Goal: Task Accomplishment & Management: Use online tool/utility

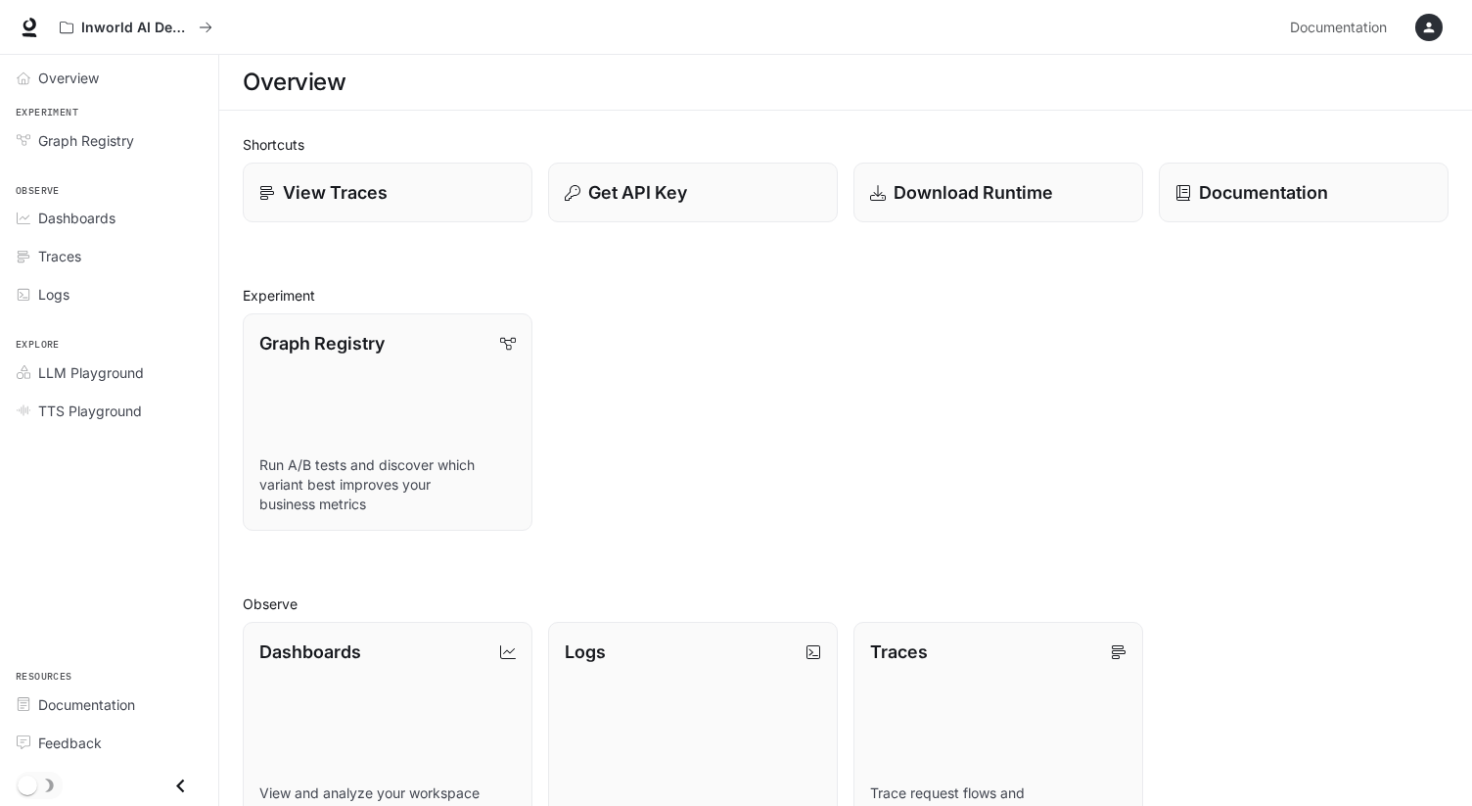
click at [1155, 429] on div "Graph Registry Run A/B tests and discover which variant best improves your busi…" at bounding box center [838, 414] width 1222 height 233
click at [1418, 30] on div "button" at bounding box center [1428, 27] width 27 height 27
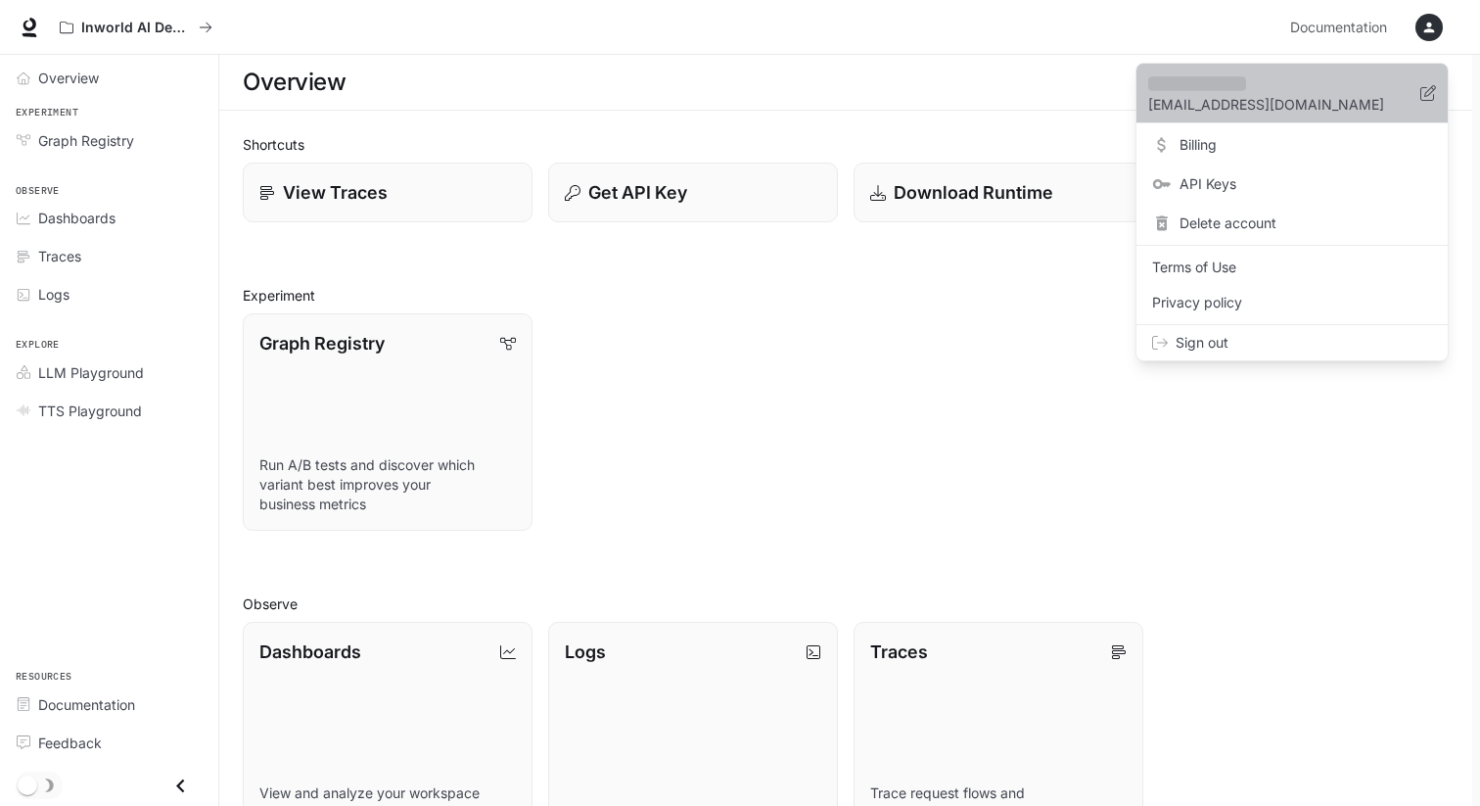
click at [1197, 95] on p "[EMAIL_ADDRESS][DOMAIN_NAME]" at bounding box center [1284, 105] width 272 height 20
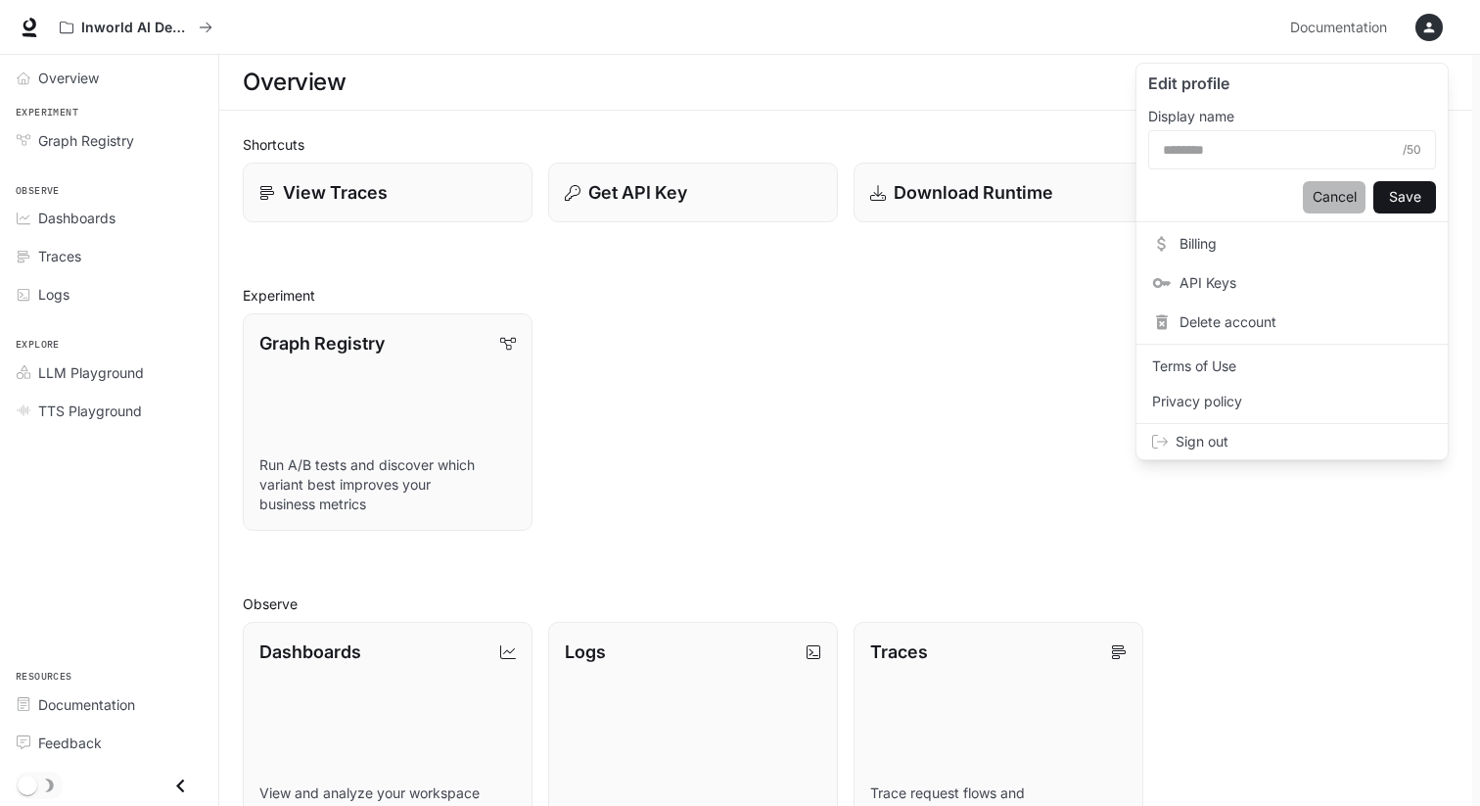
click at [1322, 188] on button "Cancel" at bounding box center [1334, 197] width 63 height 32
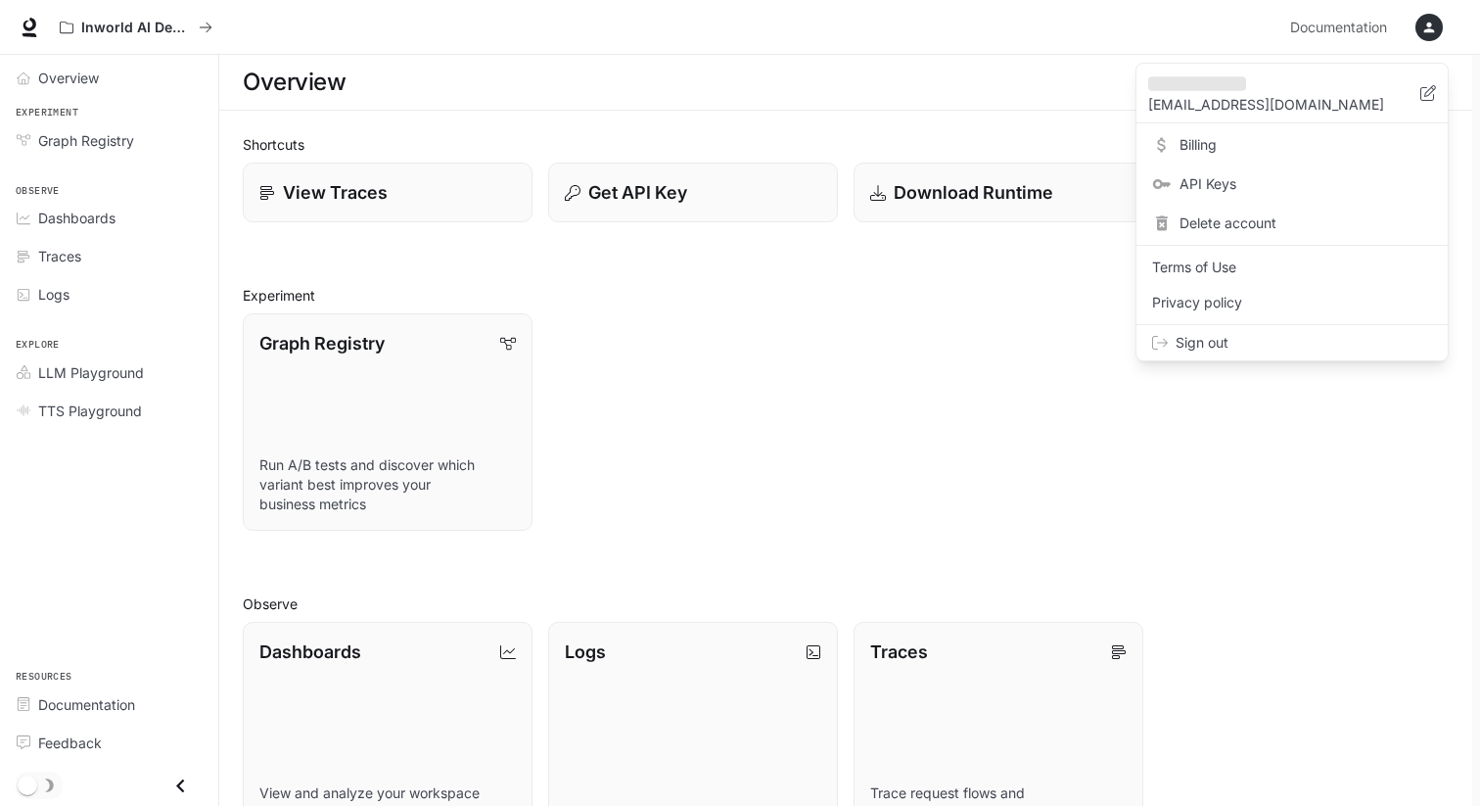
click at [1225, 149] on span "Billing" at bounding box center [1306, 145] width 253 height 20
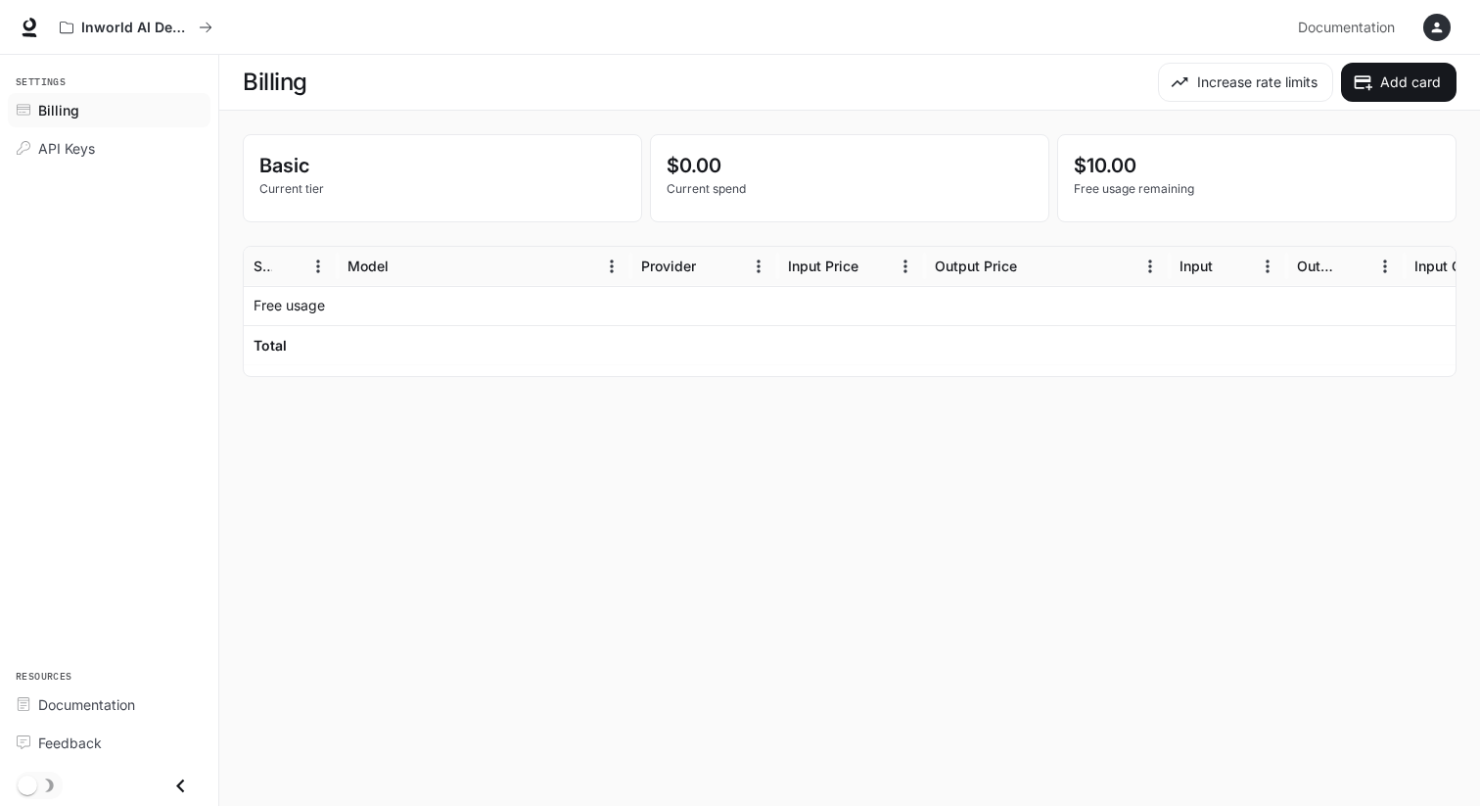
click at [867, 189] on p "Current spend" at bounding box center [850, 189] width 366 height 18
click at [814, 409] on main "Billing Increase rate limits Add card Basic Current tier $0.00 Current spend $1…" at bounding box center [849, 430] width 1261 height 751
click at [1261, 76] on button "Increase rate limits" at bounding box center [1245, 82] width 175 height 39
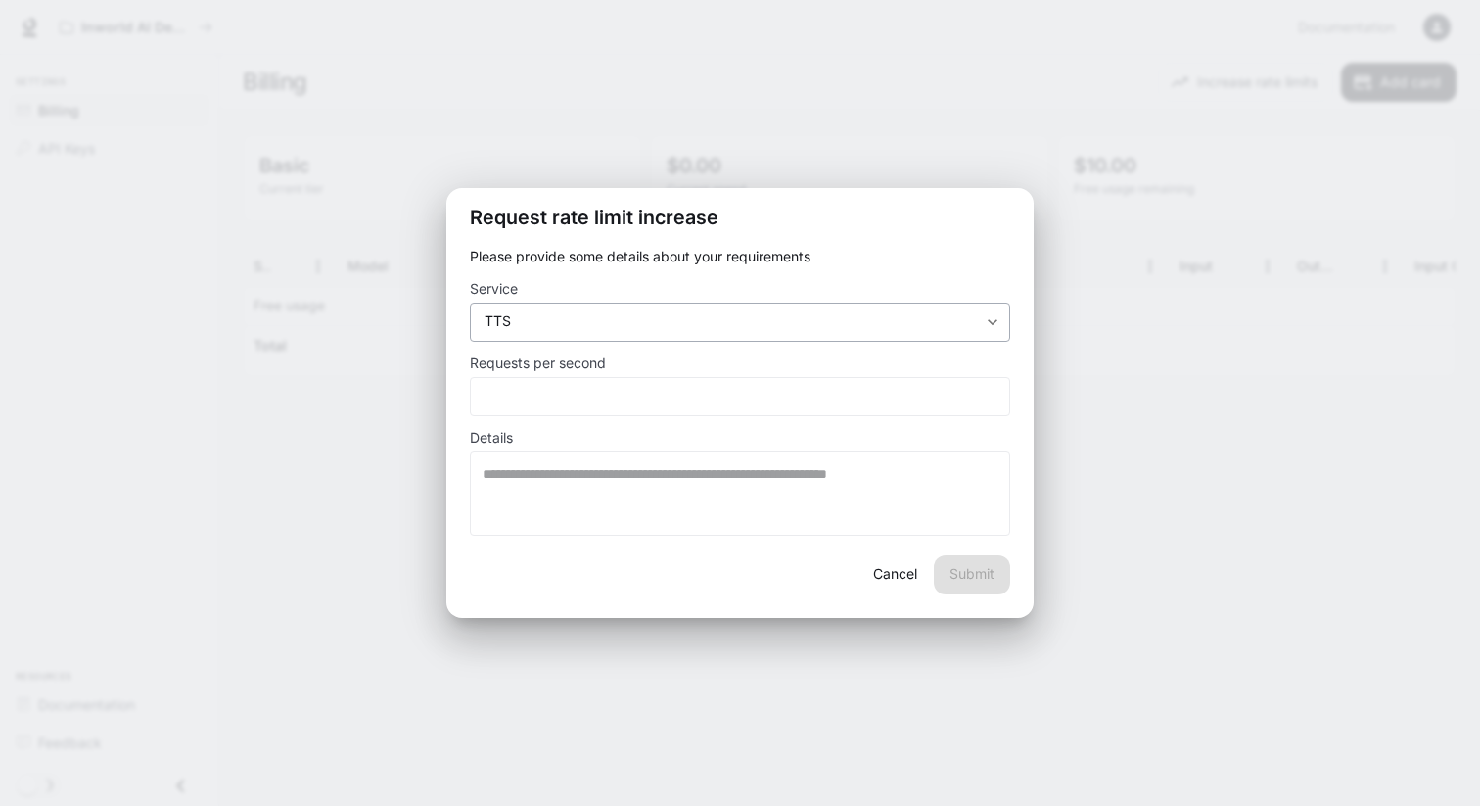
click at [867, 310] on div "TTS *** ​" at bounding box center [740, 321] width 540 height 39
click at [870, 326] on body "Skip to main content Inworld AI Demos Documentation Documentation Portal Settin…" at bounding box center [740, 403] width 1480 height 806
click at [885, 151] on div at bounding box center [740, 403] width 1480 height 806
click at [885, 151] on div "Request rate limit increase Please provide some details about your requirements…" at bounding box center [740, 403] width 1480 height 806
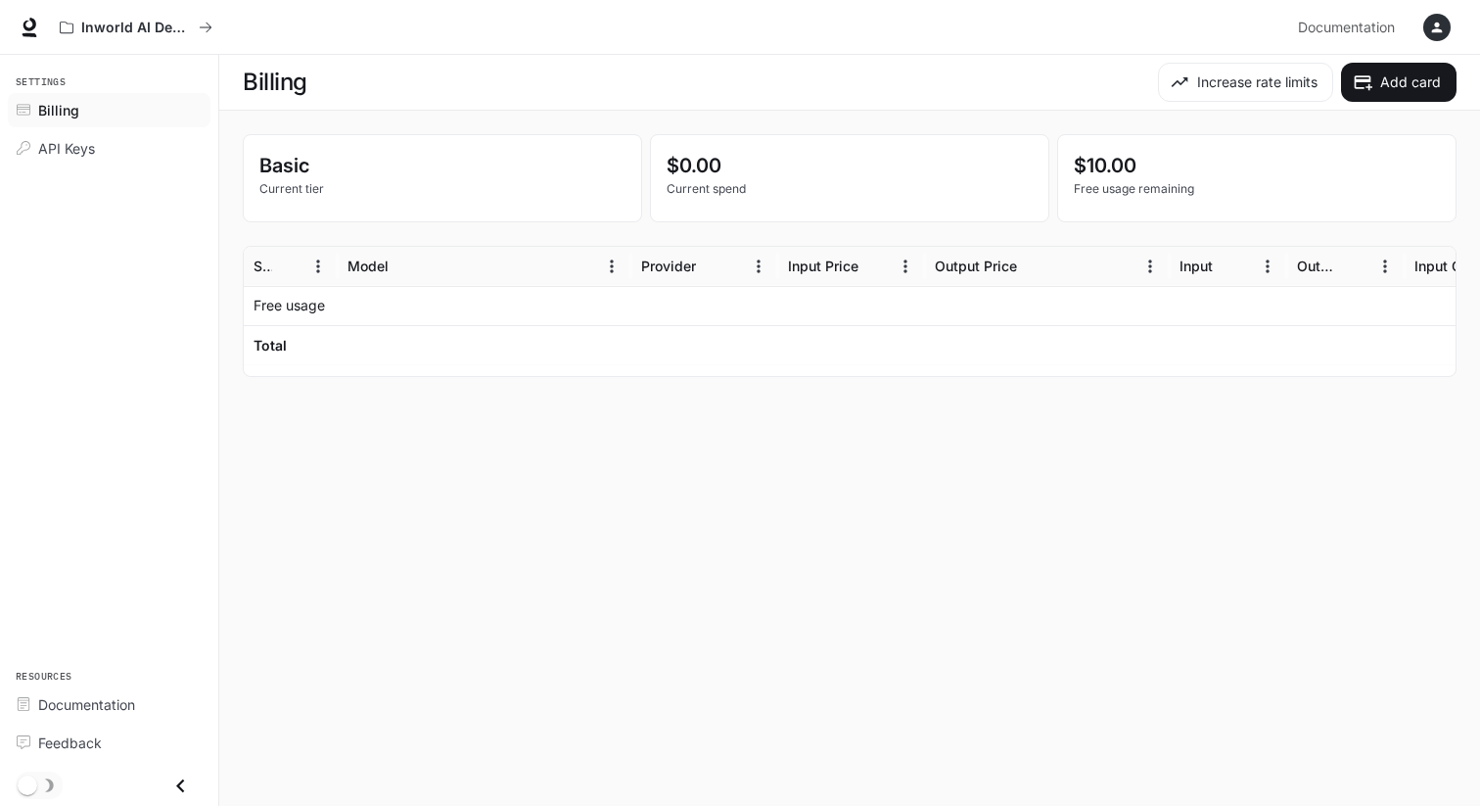
click at [467, 353] on div at bounding box center [485, 344] width 294 height 39
click at [92, 145] on span "API Keys" at bounding box center [66, 148] width 57 height 21
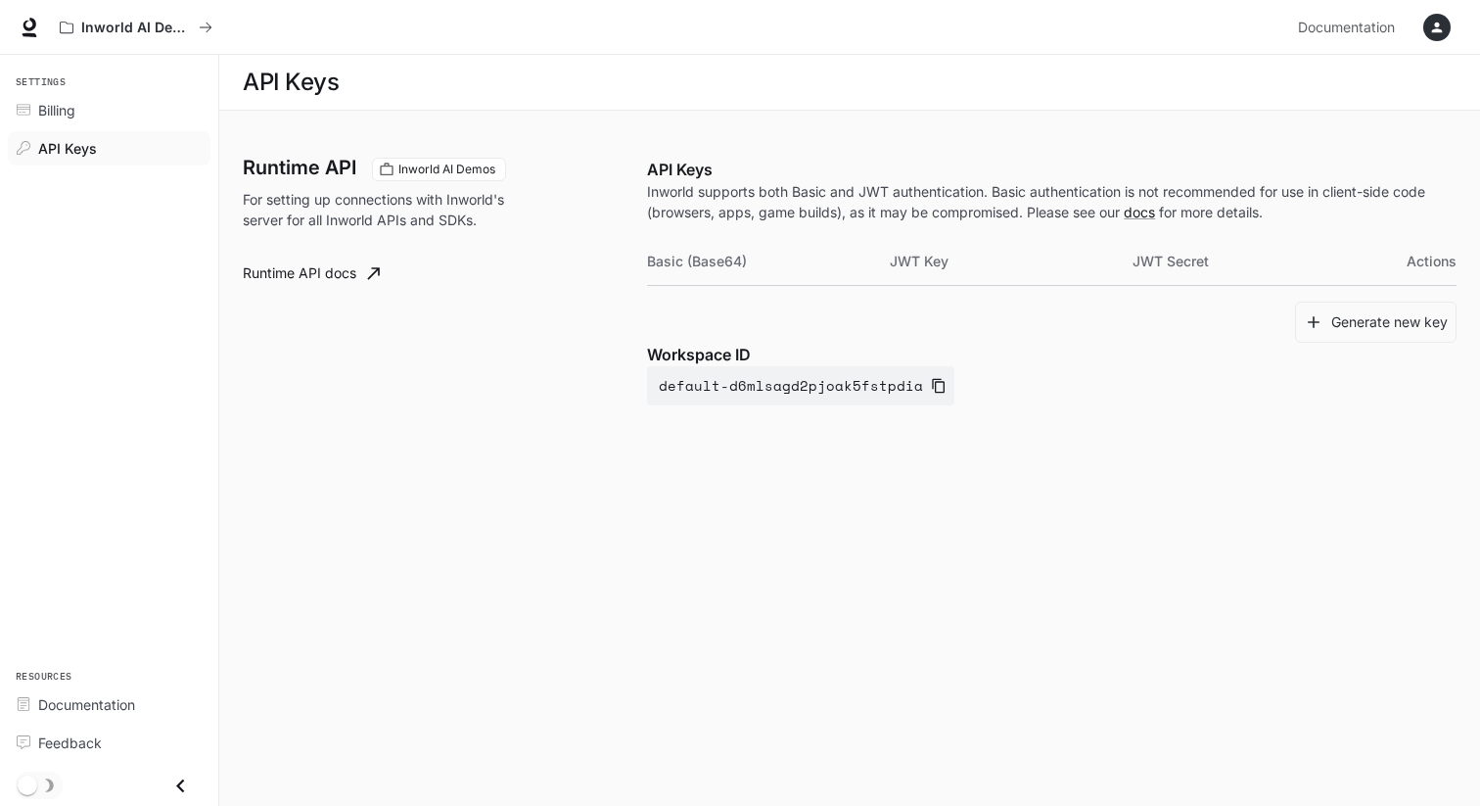
click at [926, 205] on p "Inworld supports both Basic and JWT authentication. Basic authentication is not…" at bounding box center [1052, 201] width 810 height 41
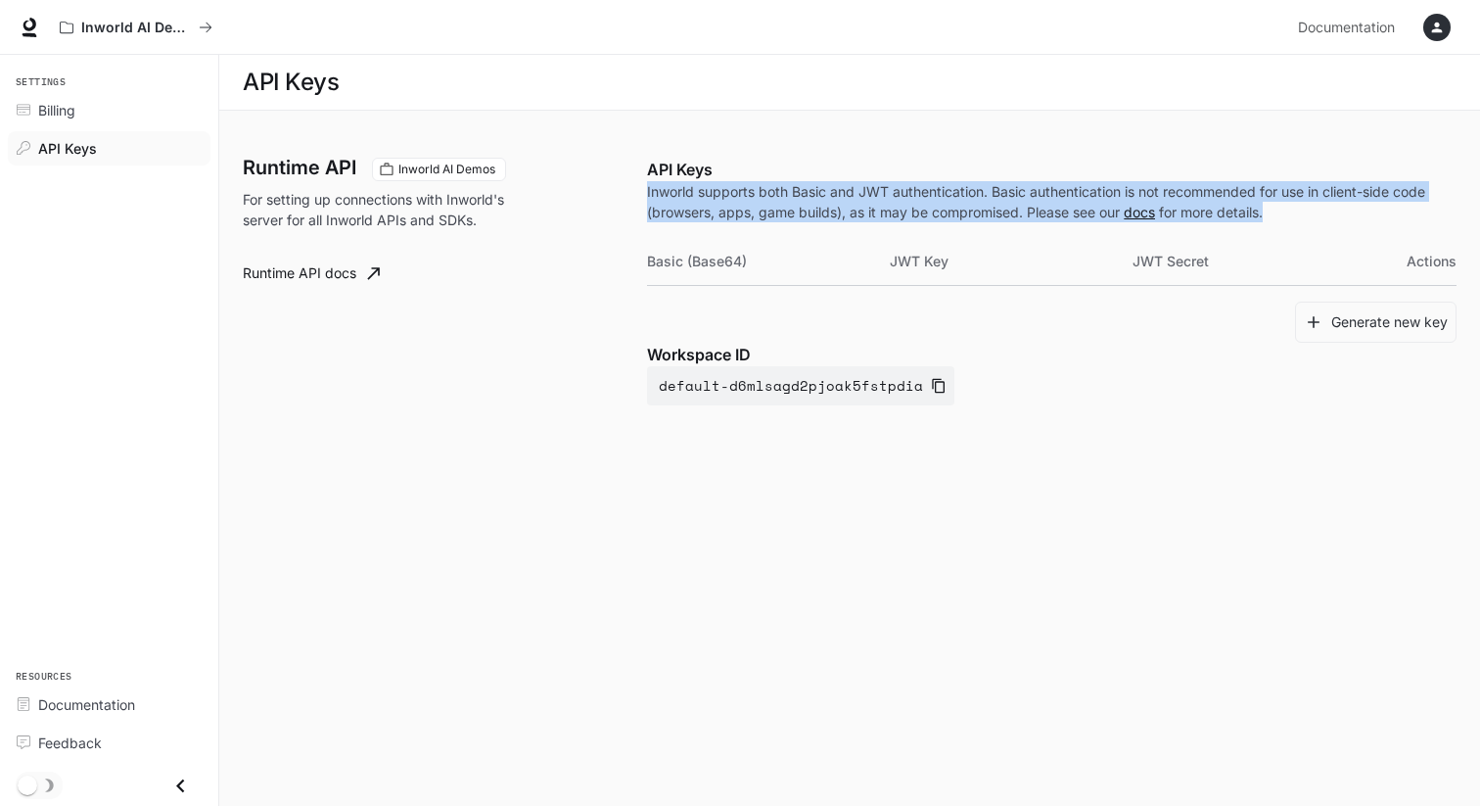
copy p "Inworld supports both Basic and JWT authentication. Basic authentication is not…"
click at [405, 418] on div "Runtime API Inworld AI Demos For setting up connections with Inworld's server f…" at bounding box center [850, 301] width 1214 height 334
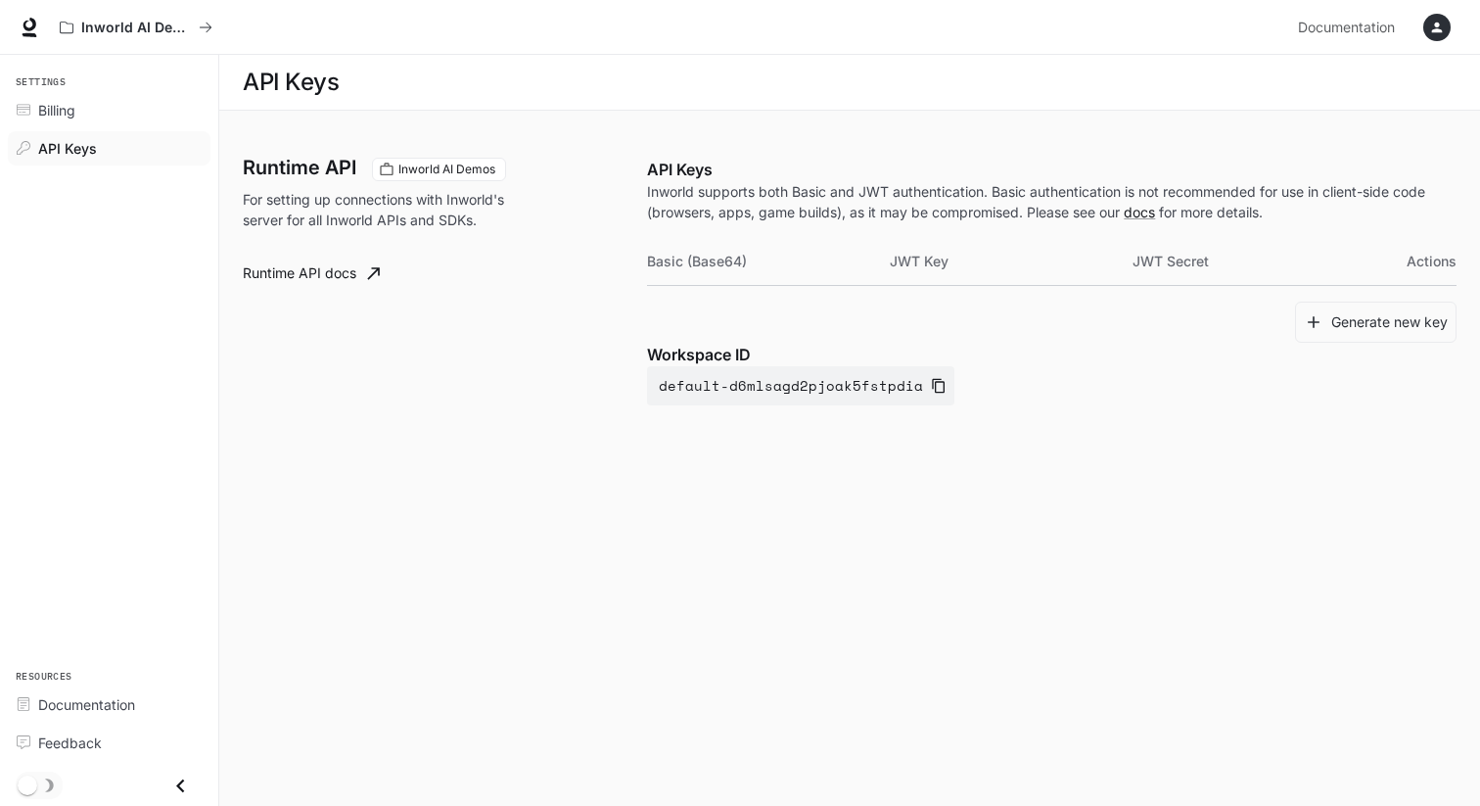
click at [367, 206] on p "For setting up connections with Inworld's server for all Inworld APIs and SDKs." at bounding box center [389, 209] width 292 height 41
click at [336, 274] on link "Runtime API docs" at bounding box center [311, 273] width 153 height 39
click at [686, 227] on div "API Keys Inworld supports both Basic and JWT authentication. Basic authenticati…" at bounding box center [1052, 282] width 810 height 248
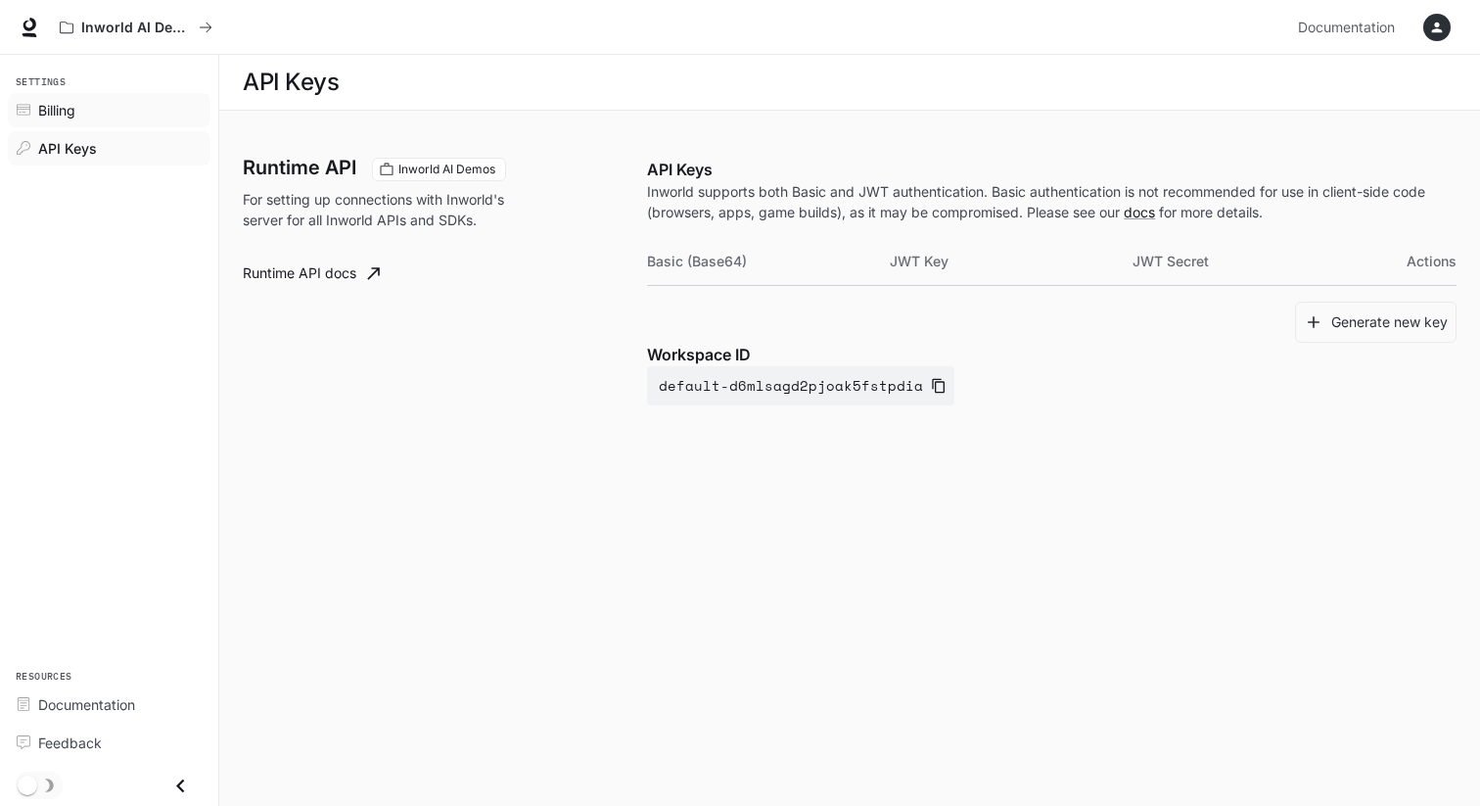
click at [90, 103] on div "Billing" at bounding box center [119, 110] width 163 height 21
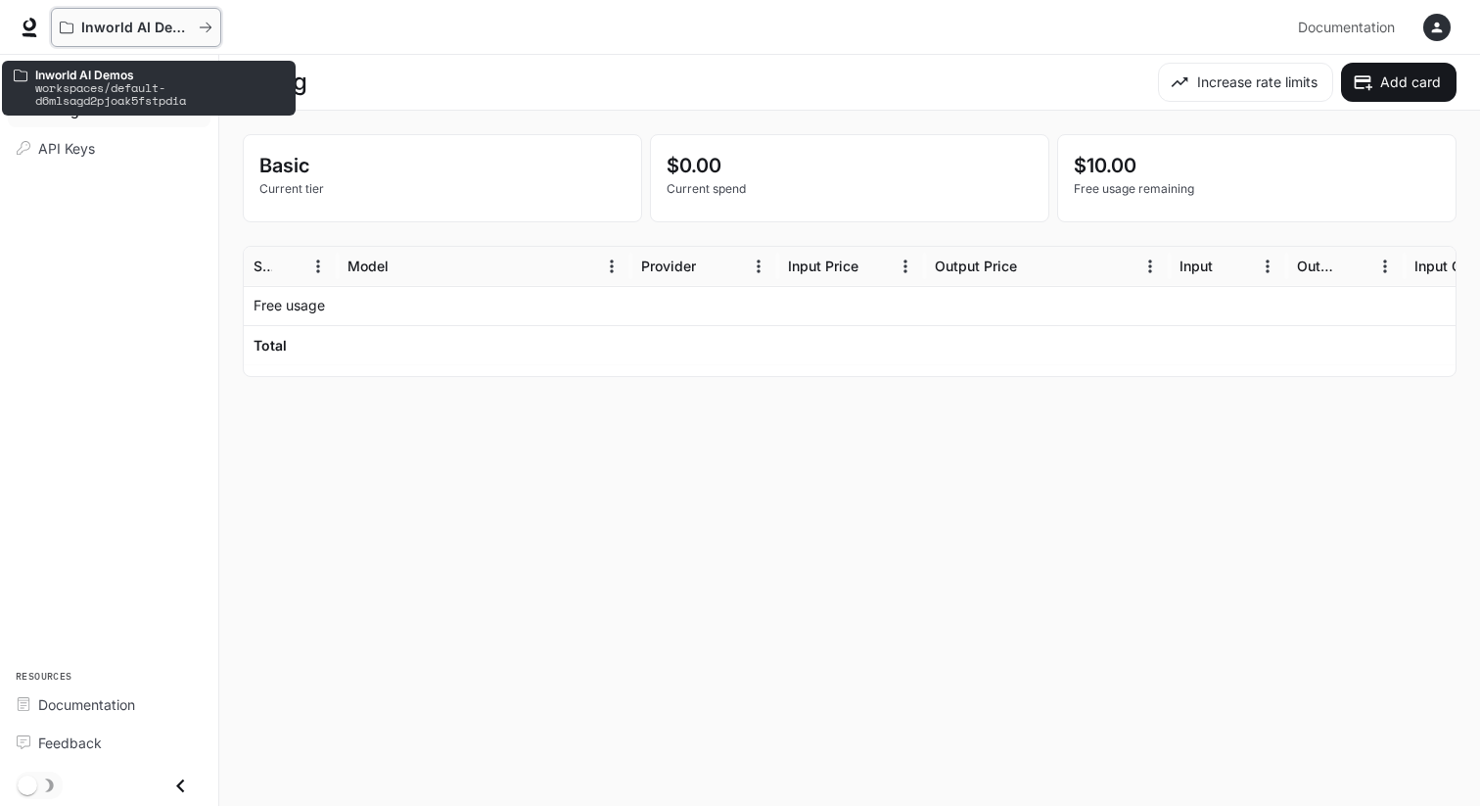
click at [133, 26] on p "Inworld AI Demos" at bounding box center [136, 28] width 110 height 17
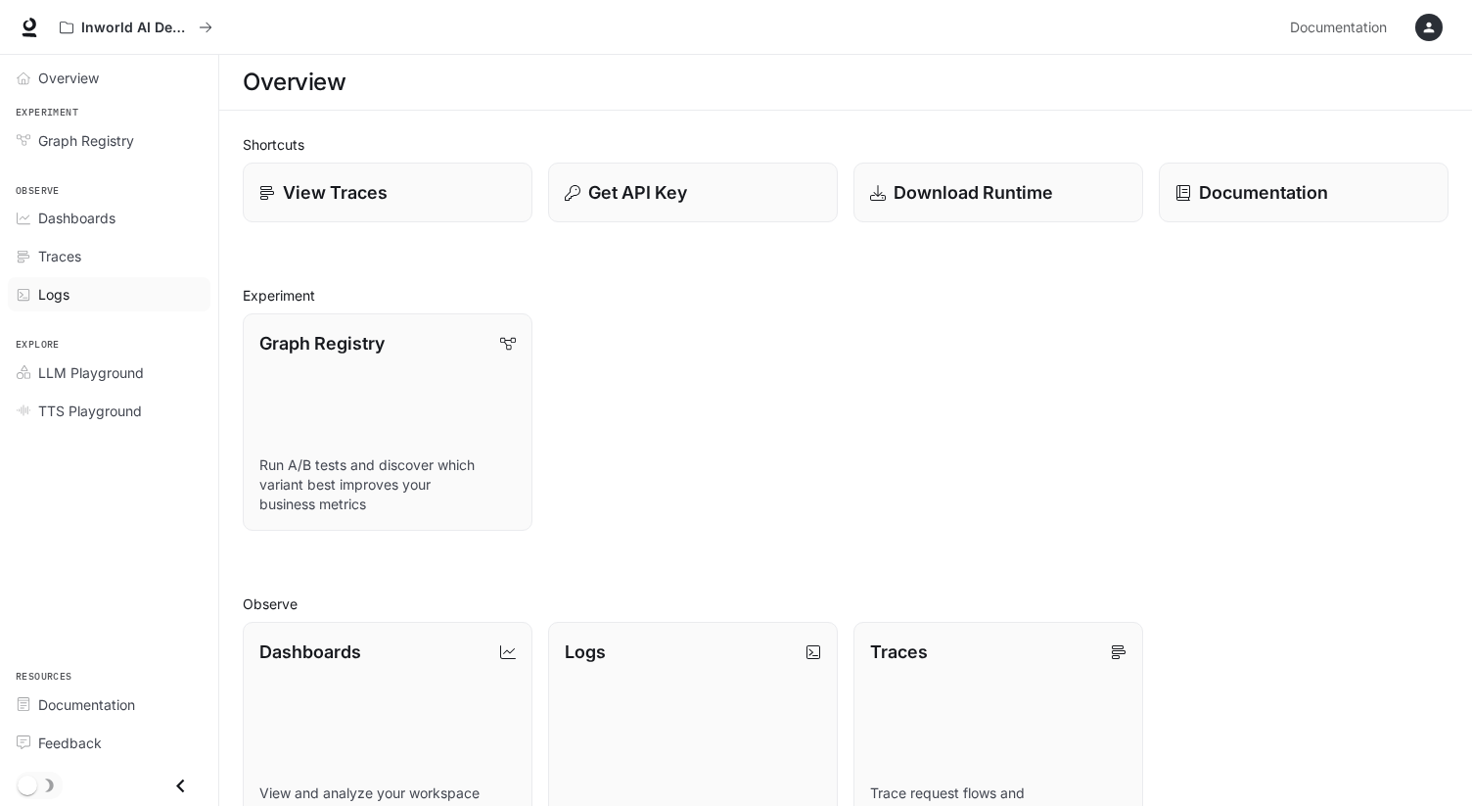
click at [96, 296] on div "Logs" at bounding box center [119, 294] width 163 height 21
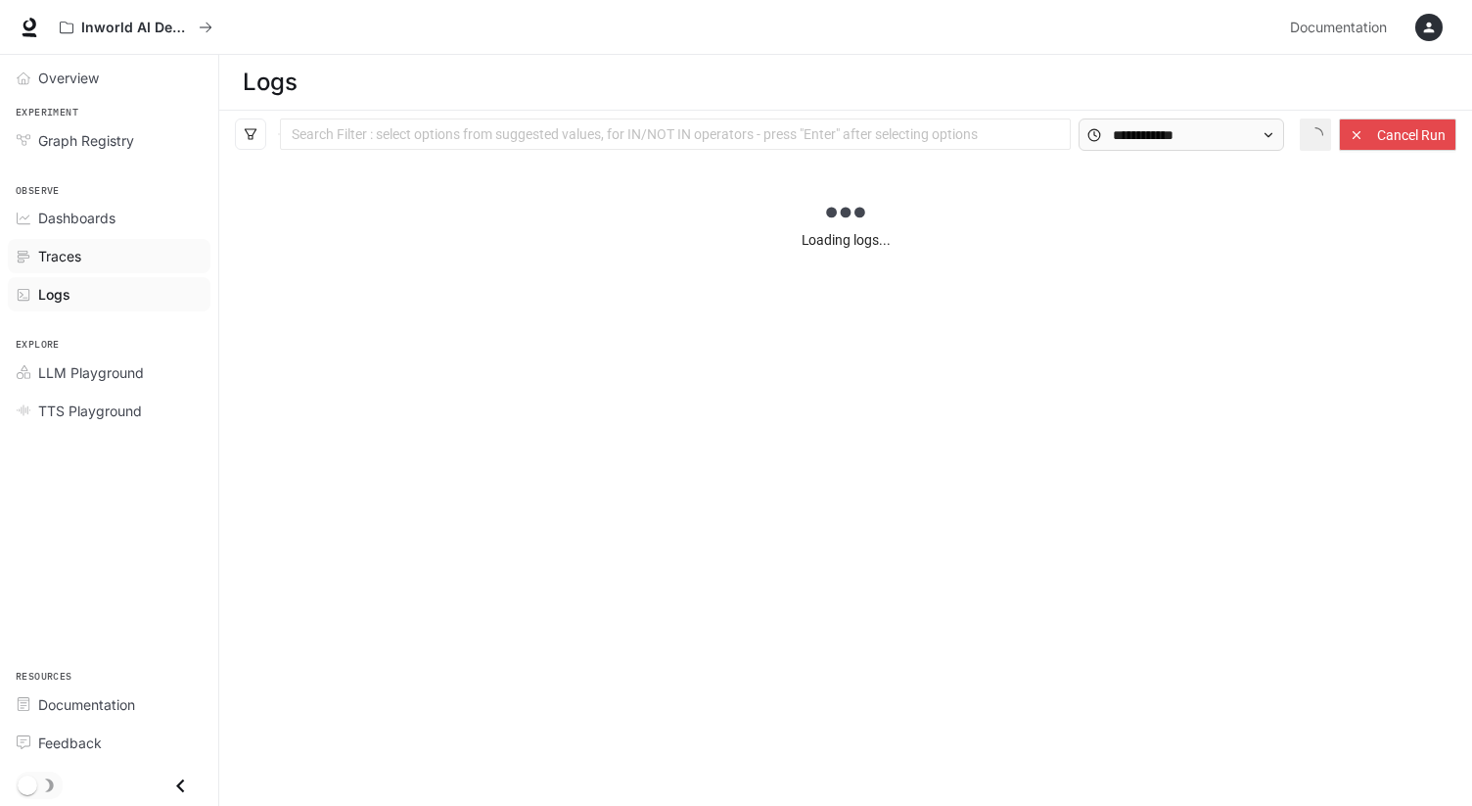
click at [85, 262] on div "Traces" at bounding box center [119, 256] width 163 height 21
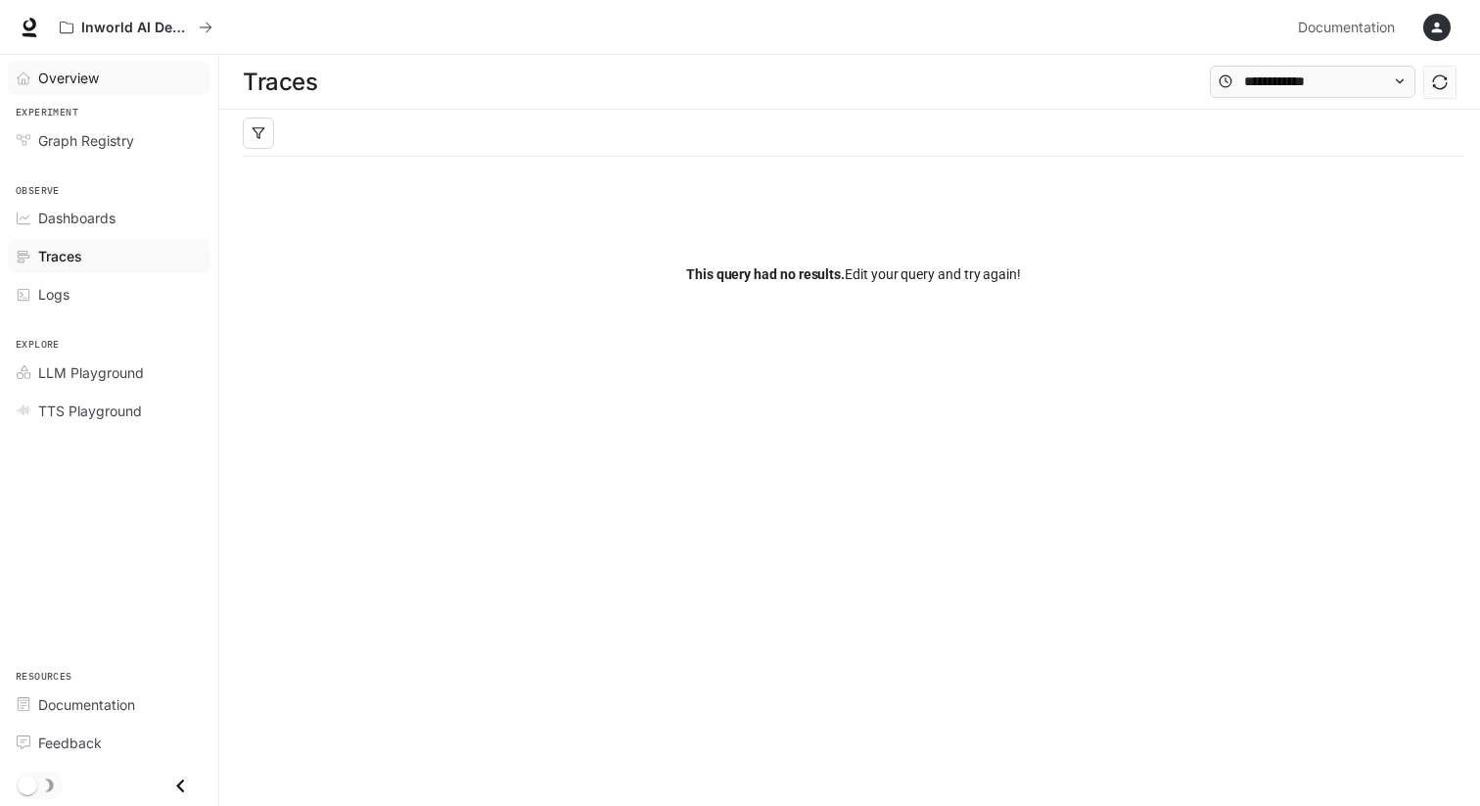
click at [83, 88] on link "Overview" at bounding box center [109, 78] width 203 height 34
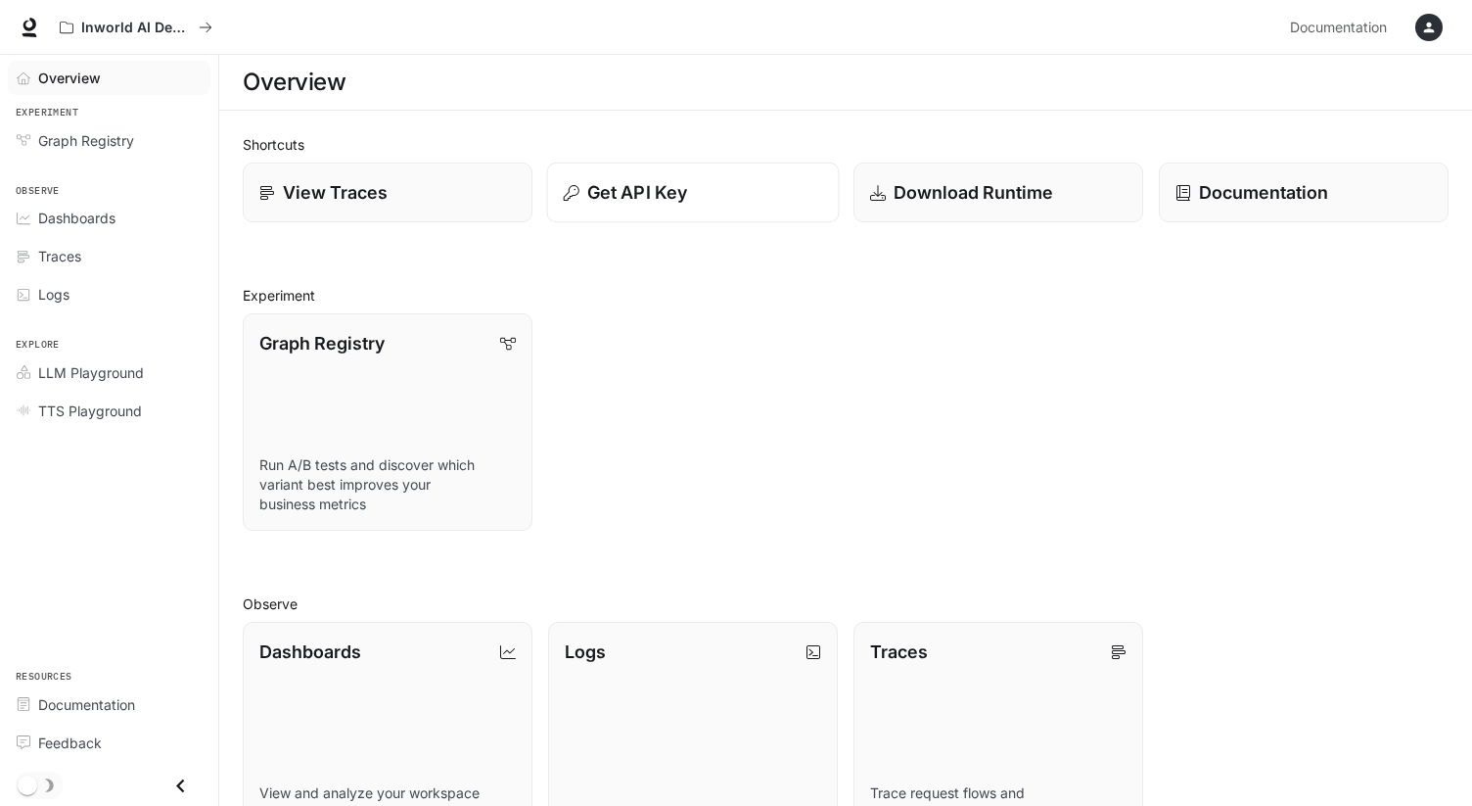
click at [672, 182] on p "Get API Key" at bounding box center [637, 192] width 100 height 26
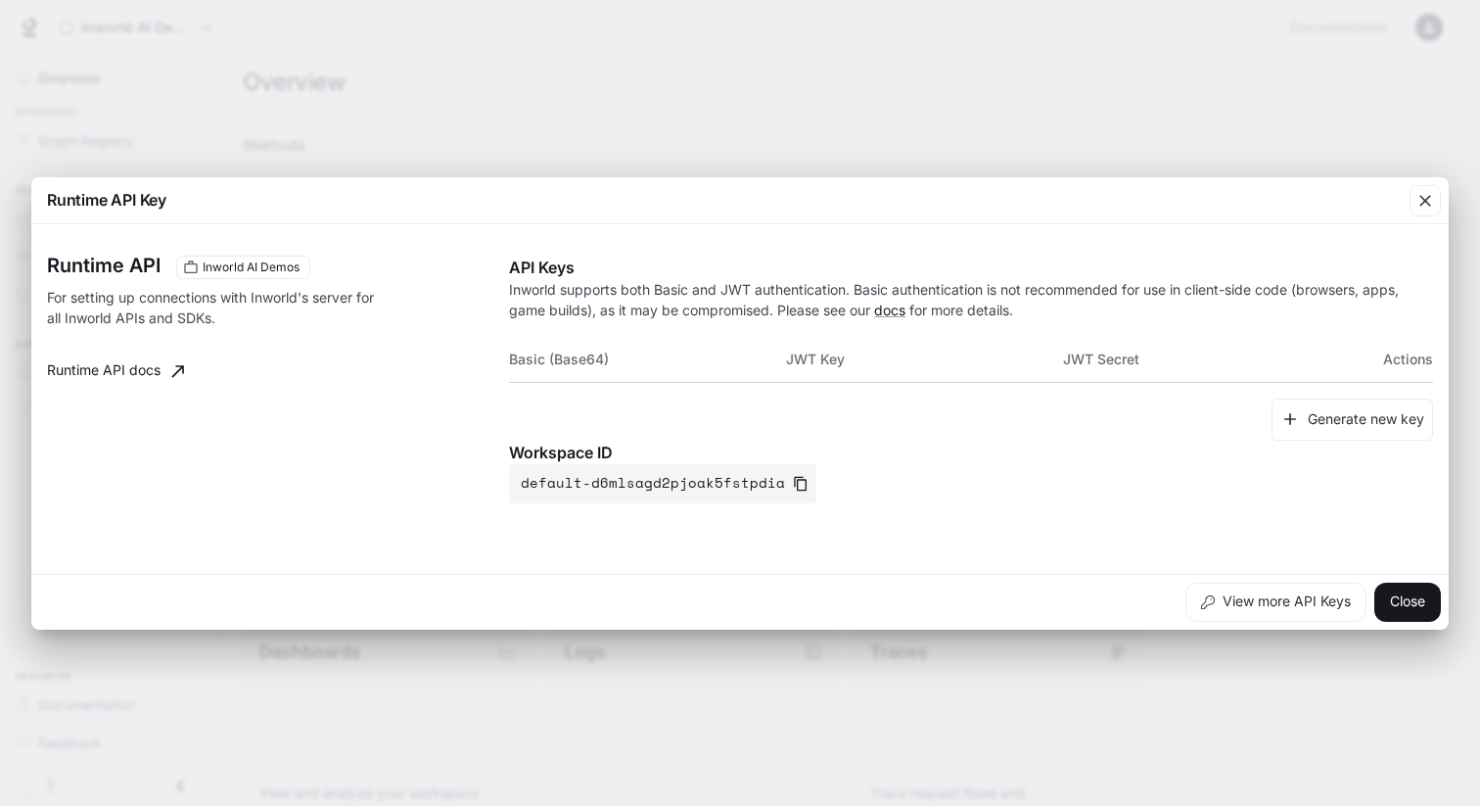
click at [681, 116] on div "Runtime API Key Runtime API Inworld AI Demos For setting up connections with In…" at bounding box center [740, 403] width 1480 height 806
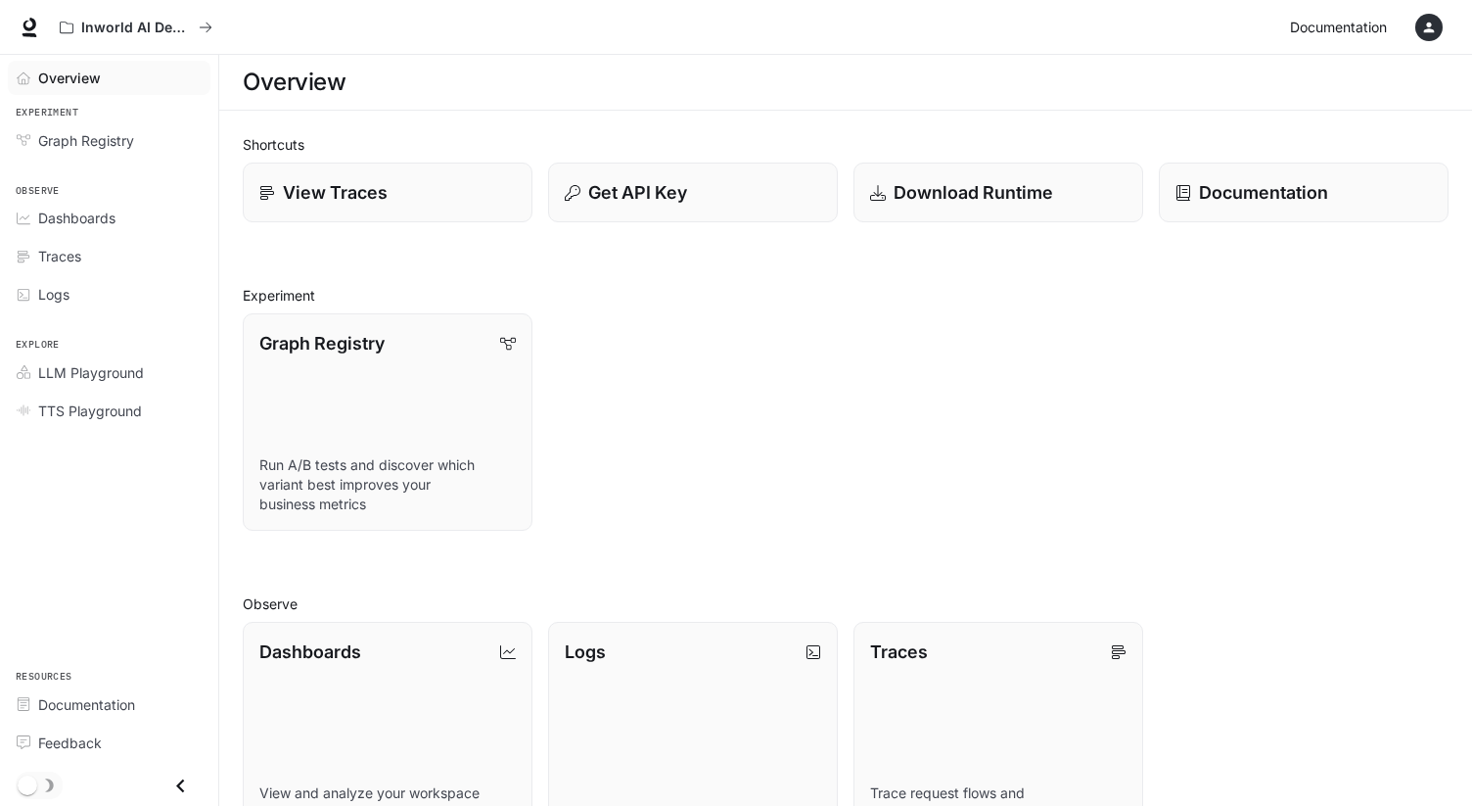
click at [1318, 31] on span "Documentation" at bounding box center [1338, 28] width 97 height 24
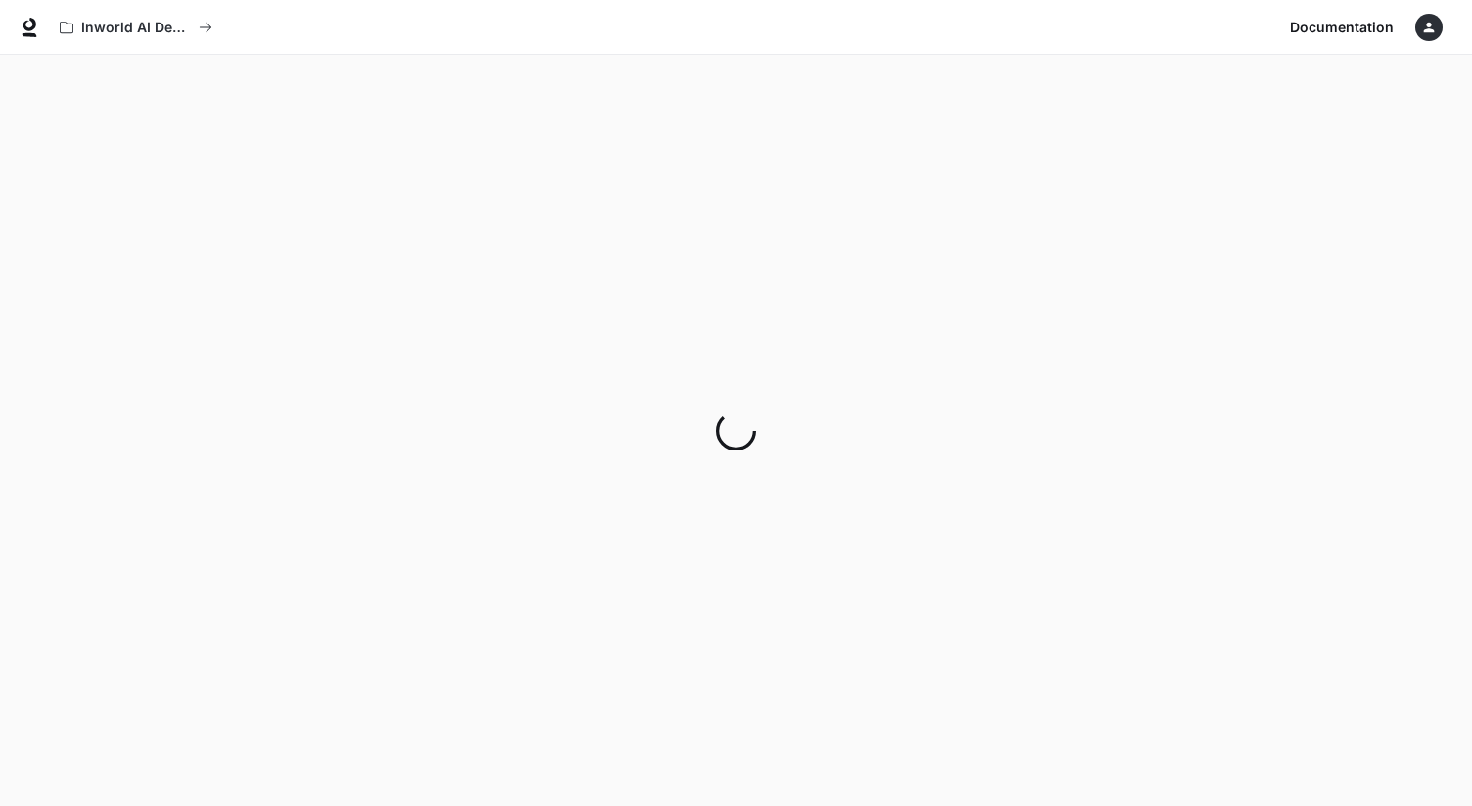
click at [1424, 31] on icon "button" at bounding box center [1429, 28] width 11 height 11
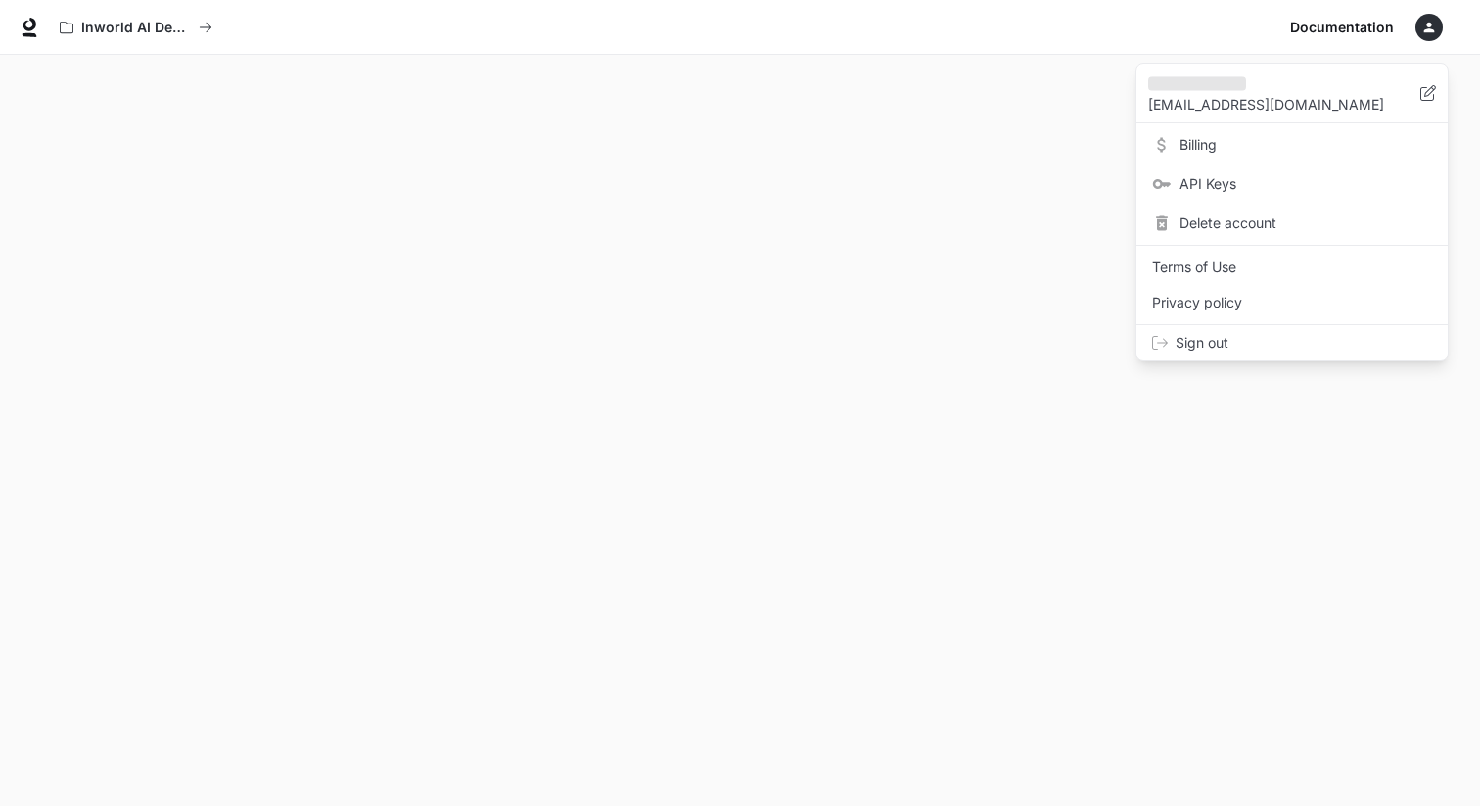
click at [995, 315] on div at bounding box center [740, 403] width 1480 height 806
